Goal: Transaction & Acquisition: Purchase product/service

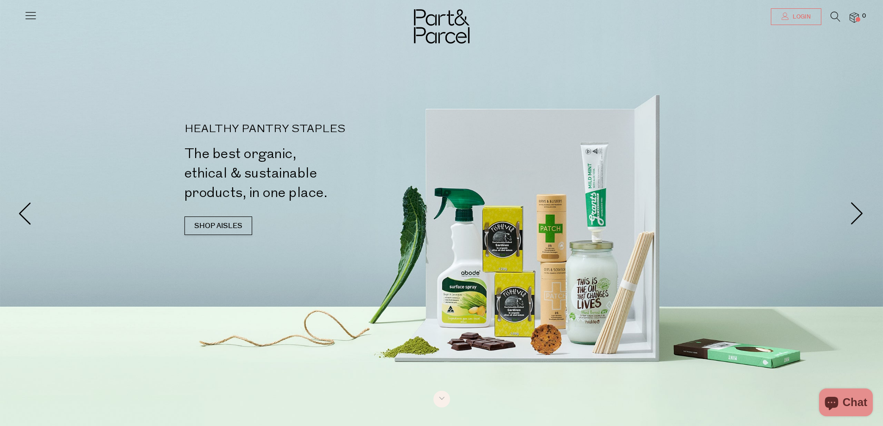
click at [802, 18] on span "Login" at bounding box center [800, 17] width 20 height 8
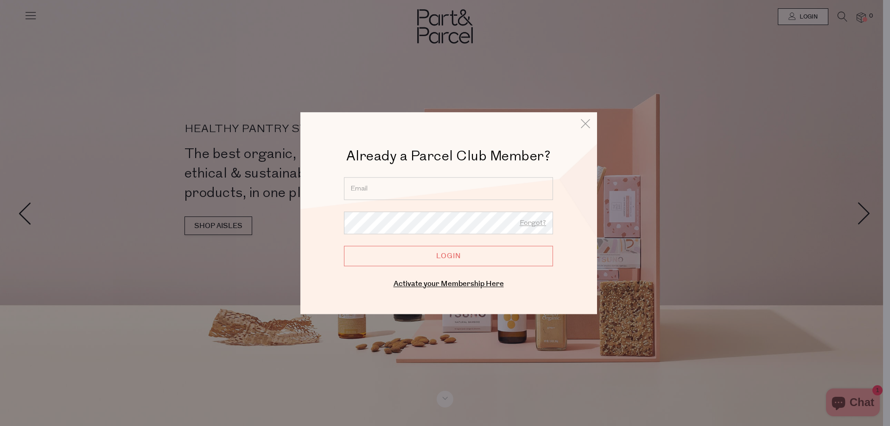
click at [492, 172] on div "Already a Parcel Club Member? Already a Member? Login. Forgot? Forgot? Login En…" at bounding box center [448, 219] width 250 height 144
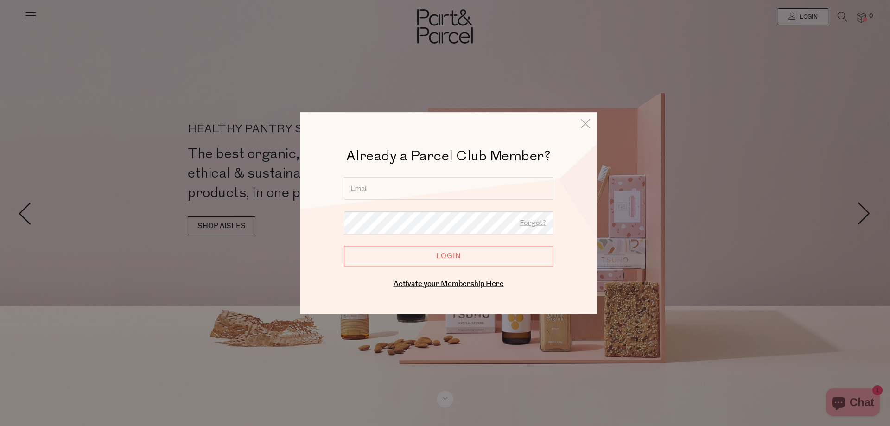
click at [482, 187] on input "email" at bounding box center [448, 188] width 209 height 23
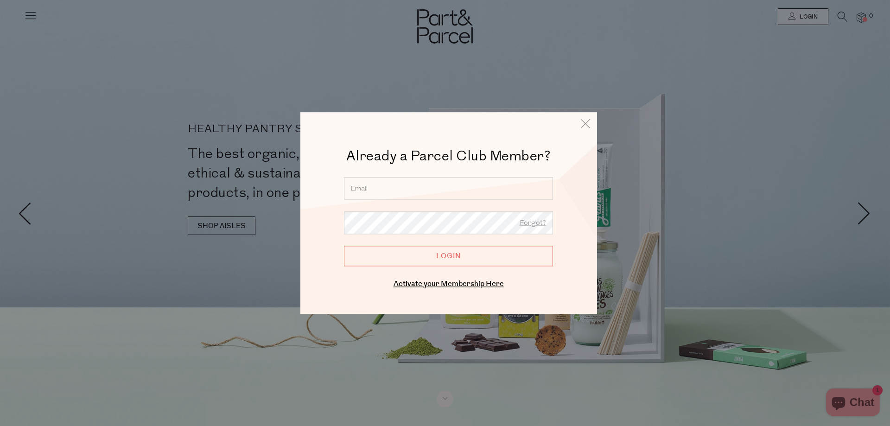
type input "tammyb@mybudget.com.au"
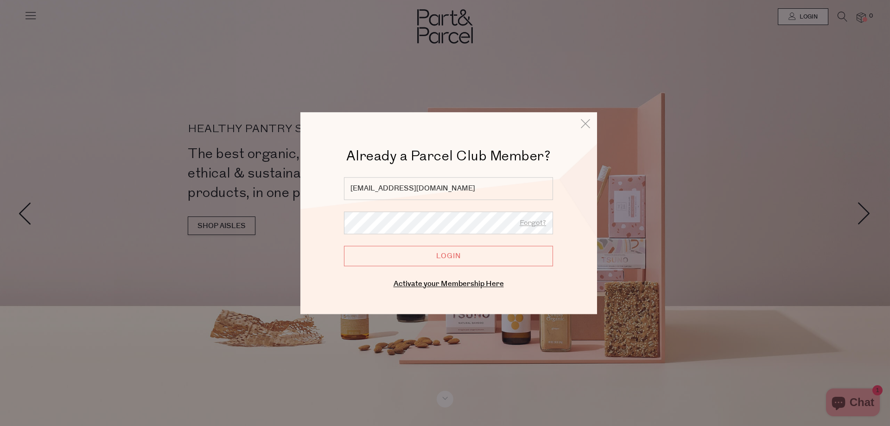
click at [449, 254] on input "Login" at bounding box center [448, 256] width 209 height 20
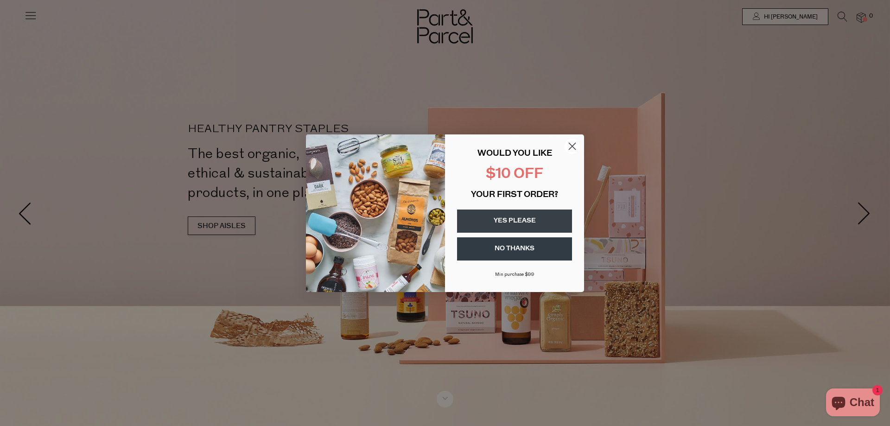
click at [576, 148] on circle "Close dialog" at bounding box center [571, 145] width 15 height 15
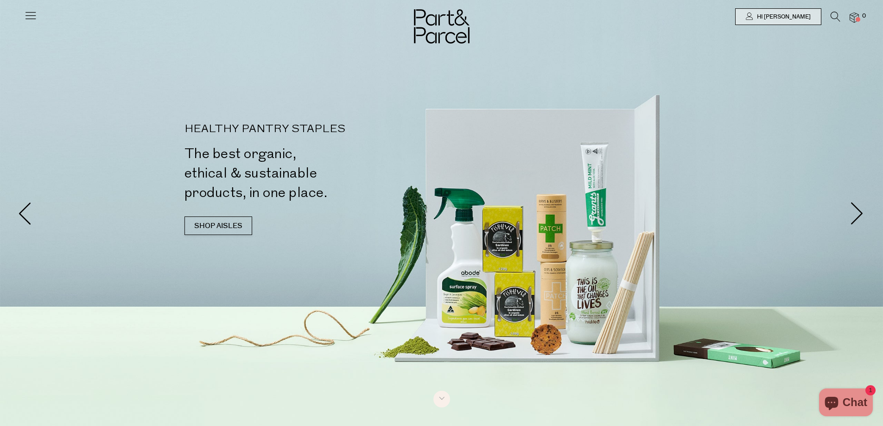
click at [828, 14] on li at bounding box center [830, 19] width 19 height 14
click at [831, 14] on icon at bounding box center [835, 17] width 10 height 10
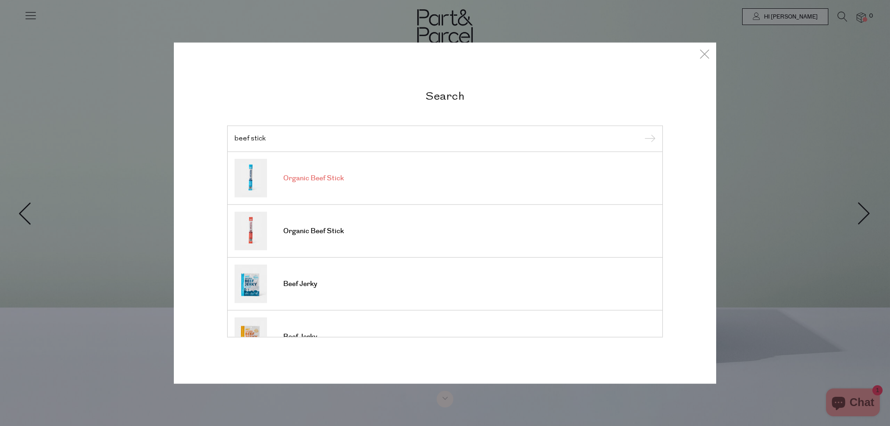
type input "beef stick"
click at [335, 182] on span "Organic Beef Stick" at bounding box center [313, 178] width 61 height 9
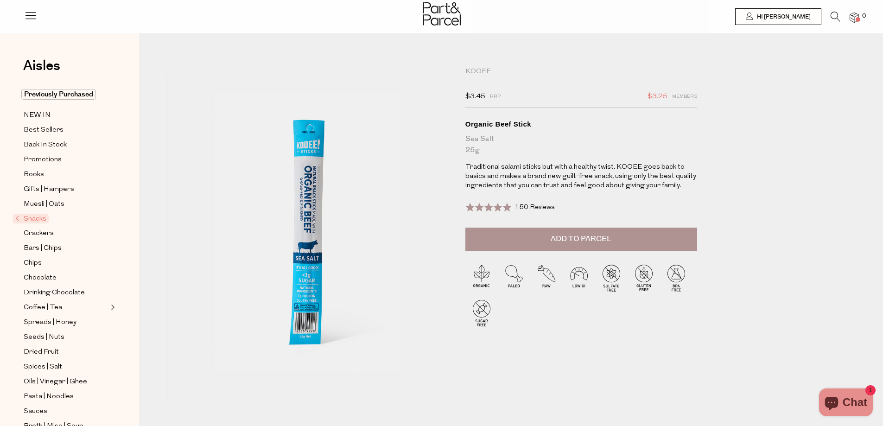
click at [570, 235] on span "Add to Parcel" at bounding box center [580, 239] width 61 height 11
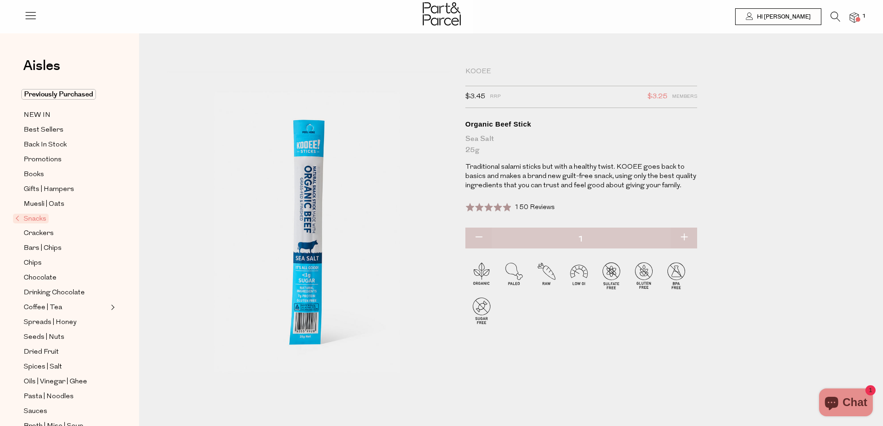
click at [34, 214] on span "Snacks" at bounding box center [31, 219] width 36 height 10
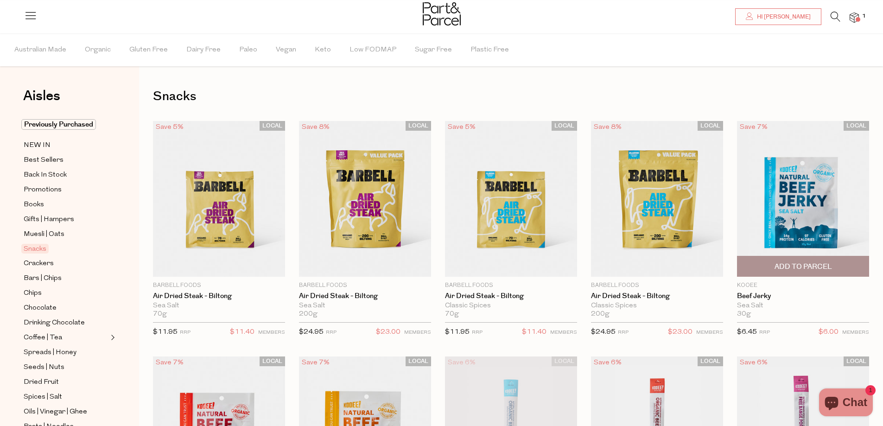
scroll to position [185, 0]
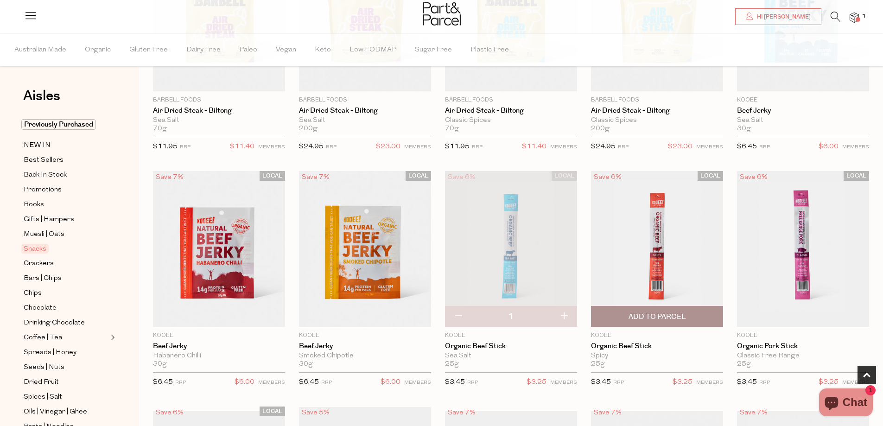
click at [663, 316] on span "Add To Parcel" at bounding box center [656, 317] width 57 height 10
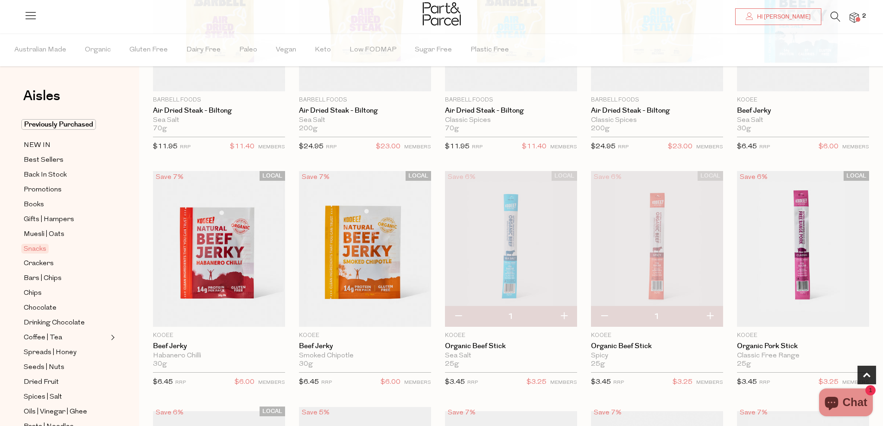
click at [709, 316] on button "button" at bounding box center [709, 316] width 26 height 20
type input "2"
click at [565, 309] on button "button" at bounding box center [563, 316] width 26 height 20
type input "2"
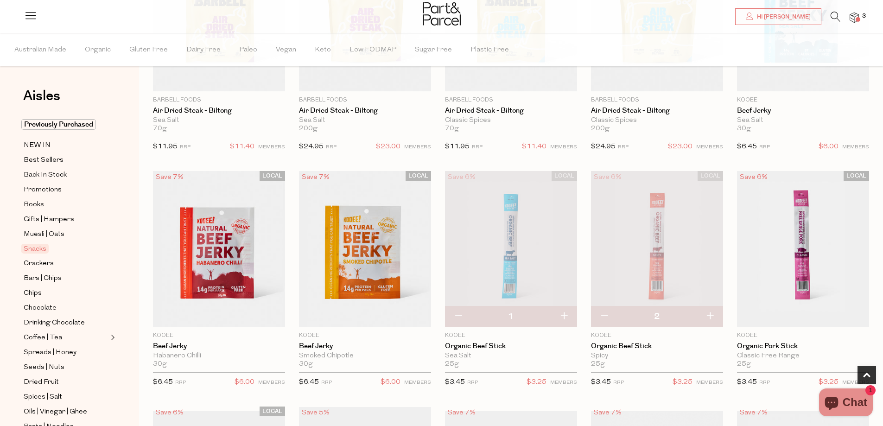
type input "2"
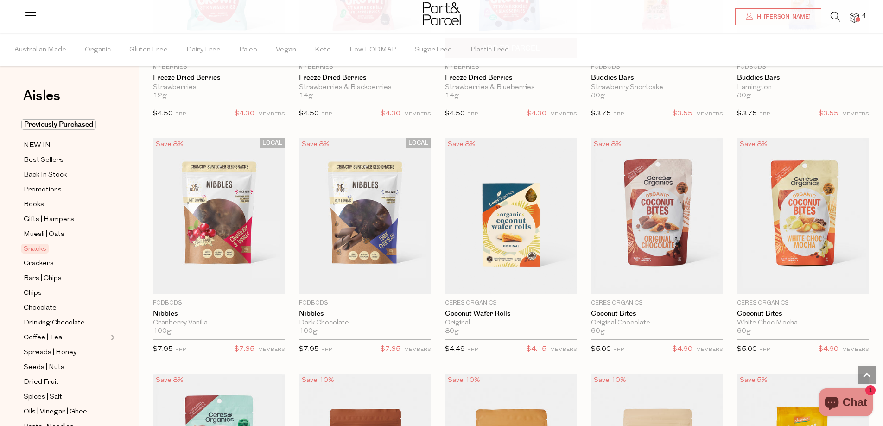
scroll to position [1019, 0]
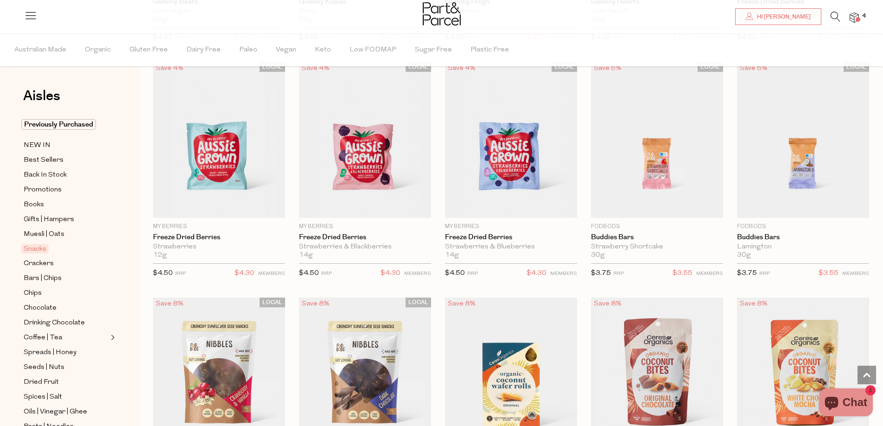
click at [831, 12] on icon at bounding box center [835, 17] width 10 height 10
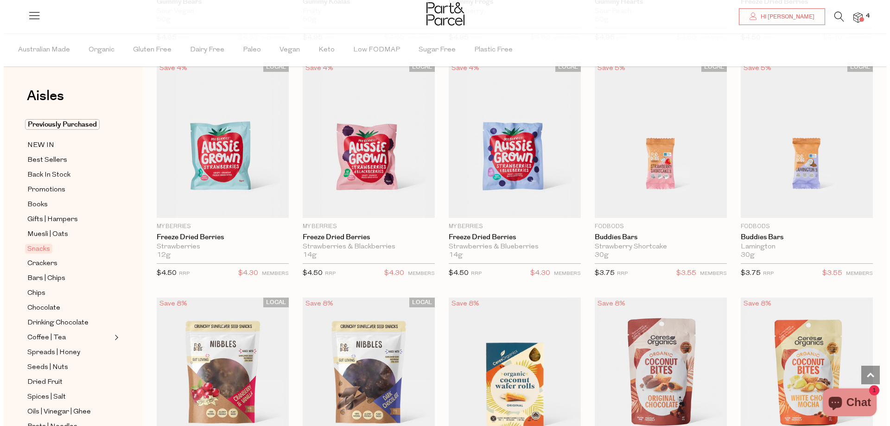
scroll to position [1026, 0]
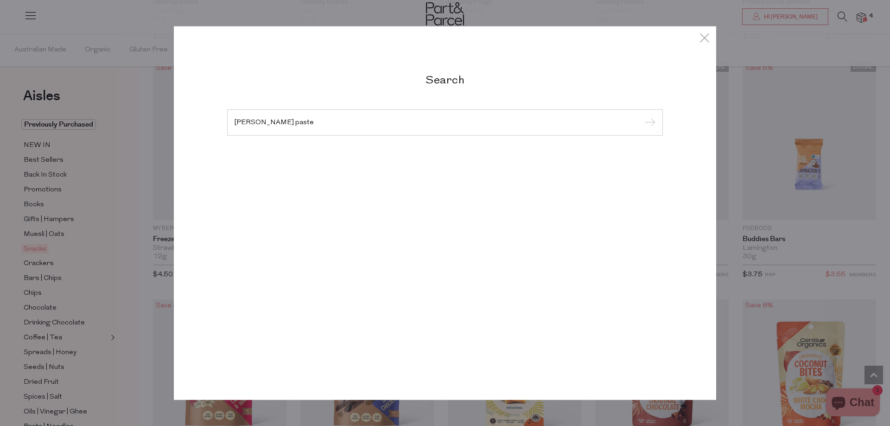
type input "curry paste"
click at [641, 116] on input "submit" at bounding box center [648, 123] width 14 height 14
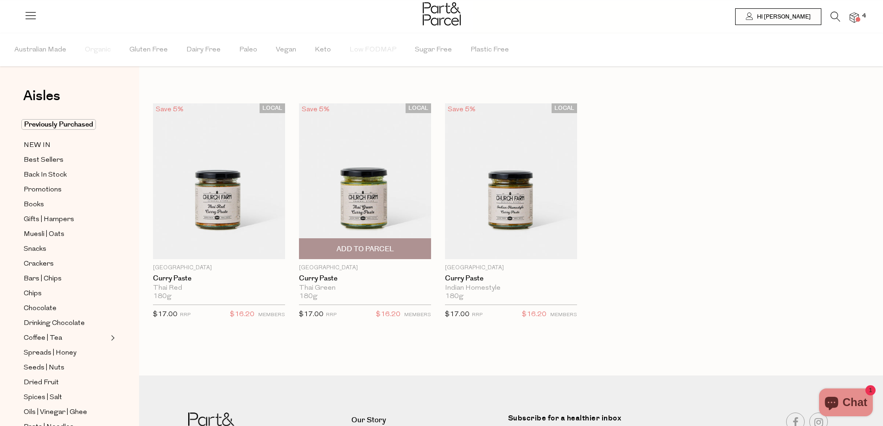
click at [402, 247] on span "Add To Parcel" at bounding box center [365, 249] width 126 height 20
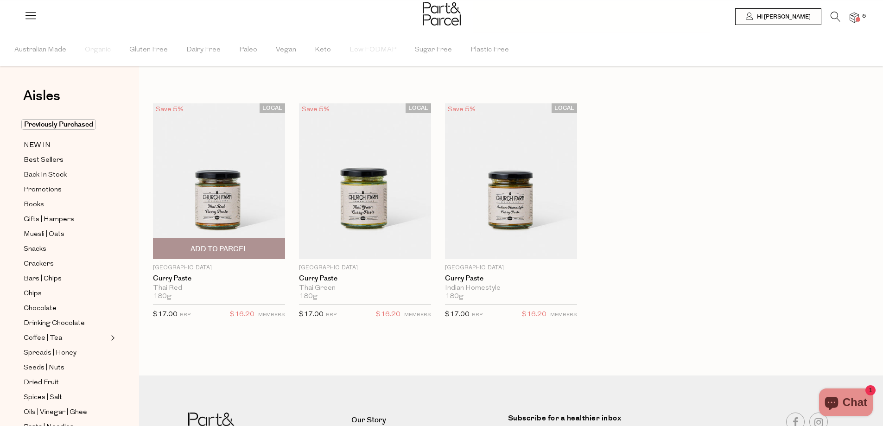
click at [248, 248] on span "Add To Parcel" at bounding box center [219, 249] width 126 height 20
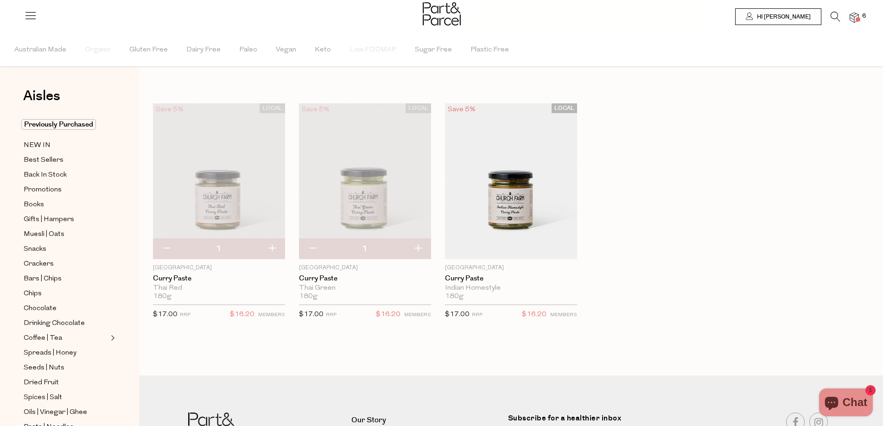
click at [832, 15] on icon at bounding box center [835, 17] width 10 height 10
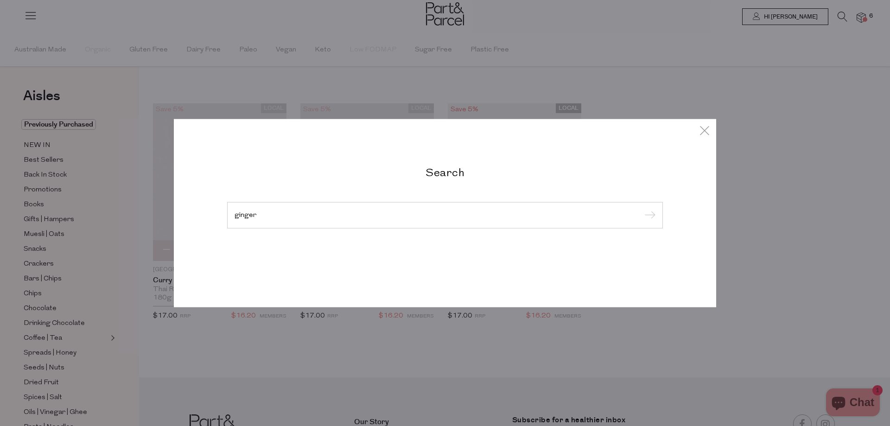
type input "ginger"
click at [641, 208] on input "submit" at bounding box center [648, 215] width 14 height 14
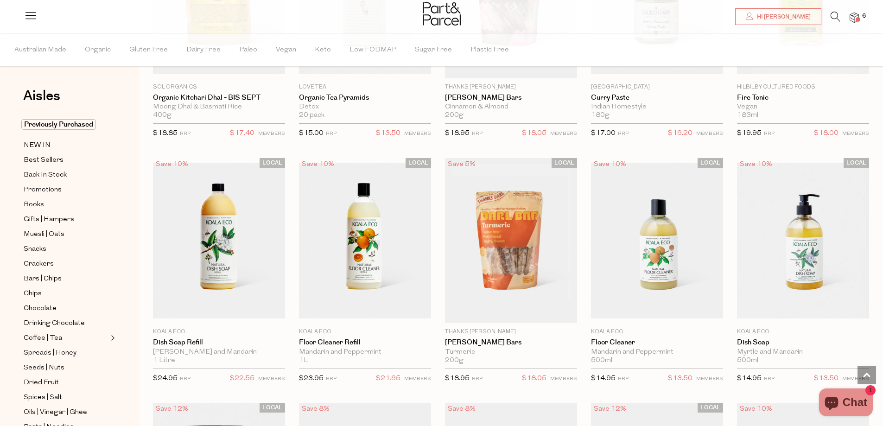
scroll to position [1019, 0]
